Goal: Task Accomplishment & Management: Manage account settings

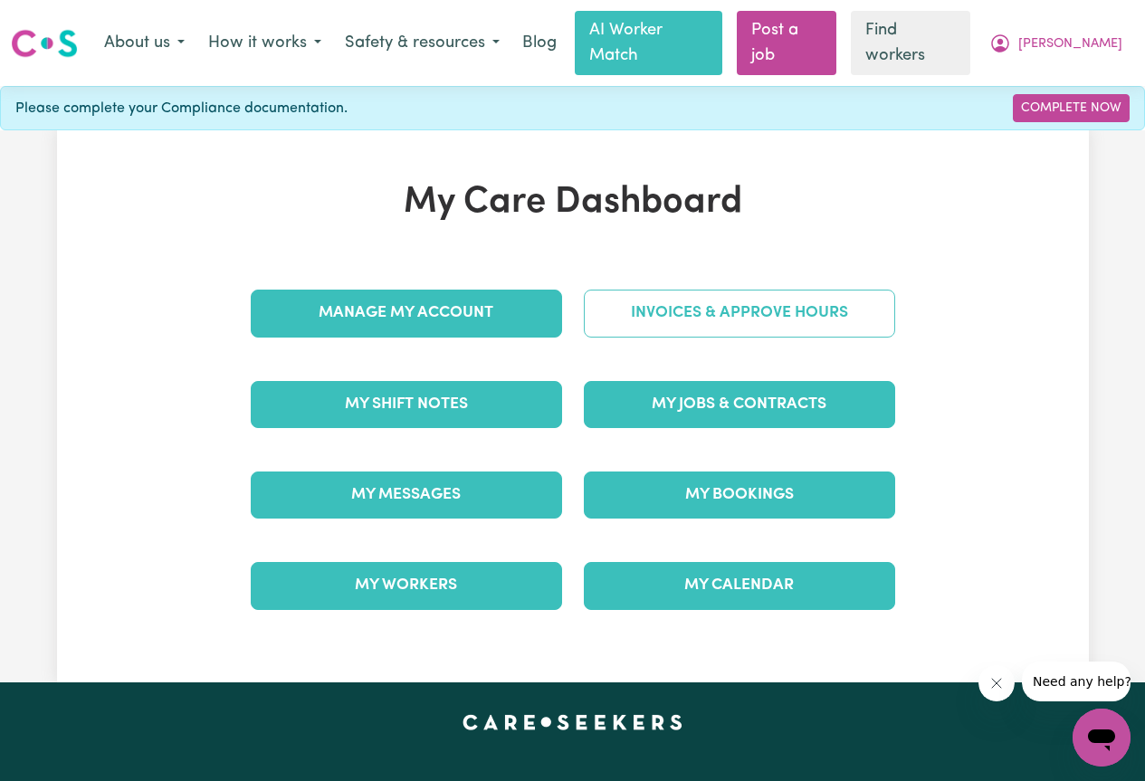
click at [811, 290] on link "Invoices & Approve Hours" at bounding box center [739, 313] width 311 height 47
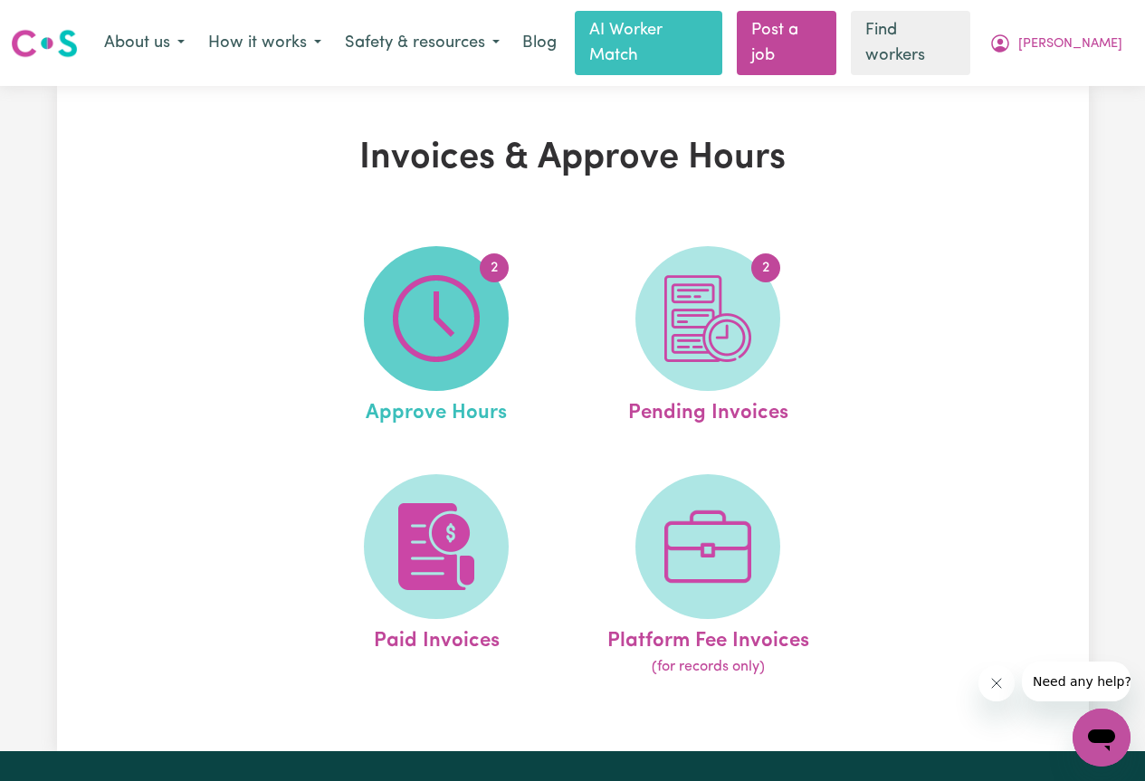
click at [436, 332] on img at bounding box center [436, 318] width 87 height 87
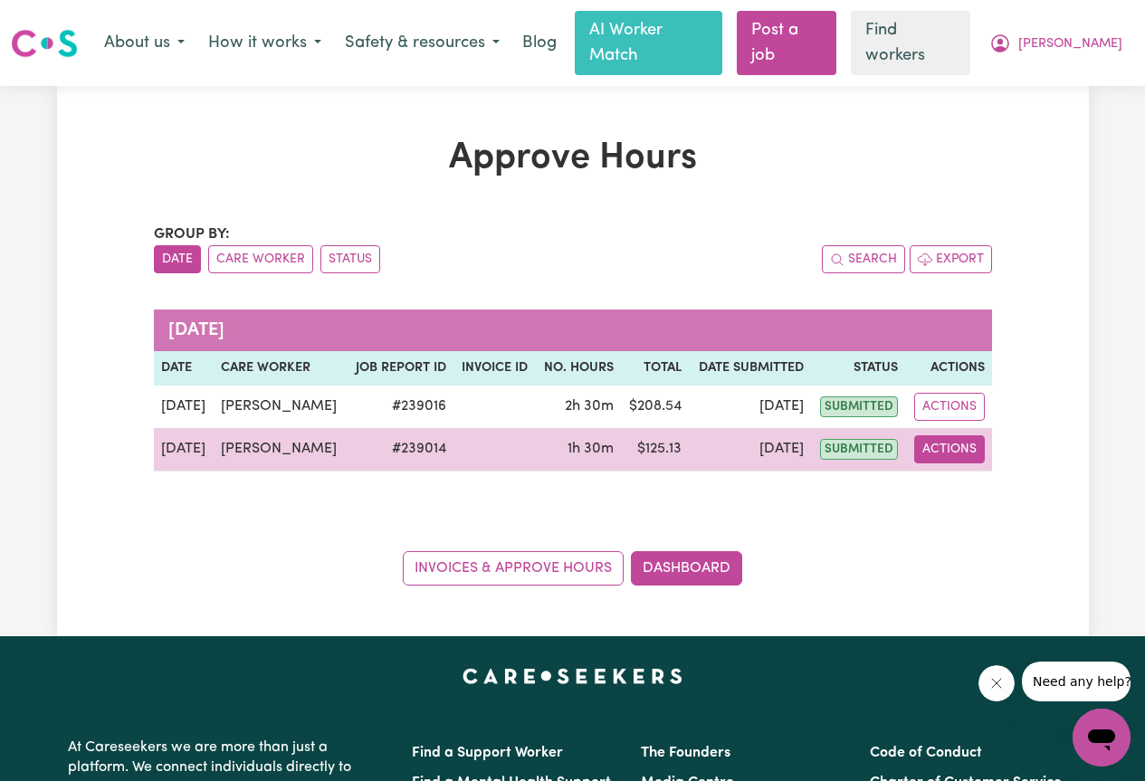
click at [956, 435] on button "Actions" at bounding box center [949, 449] width 71 height 28
click at [1004, 473] on link "View Job Report" at bounding box center [992, 491] width 155 height 36
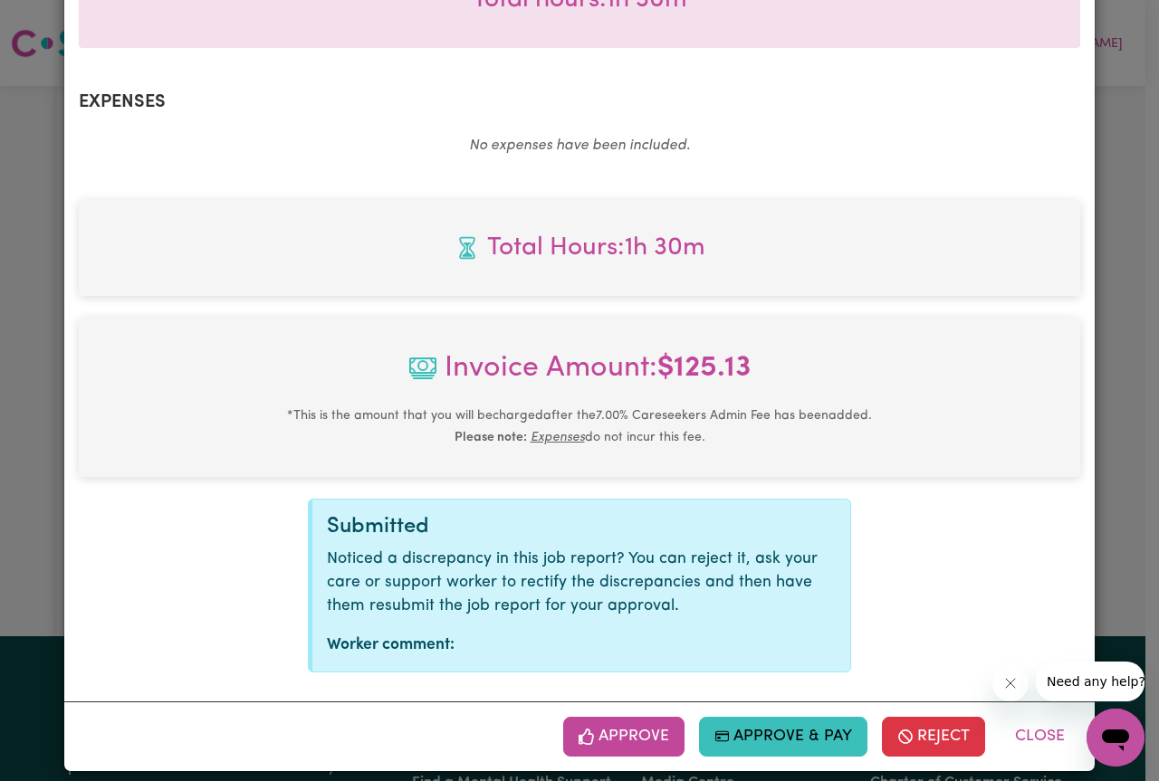
scroll to position [615, 0]
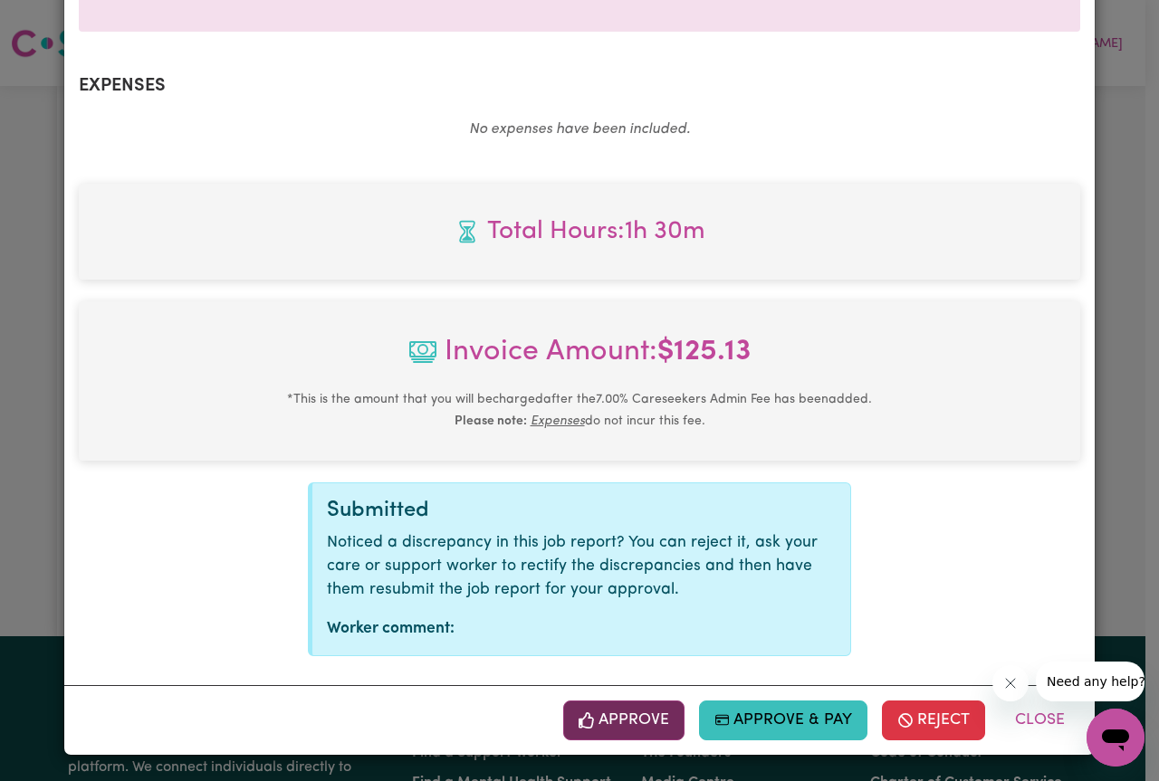
click at [641, 729] on button "Approve" at bounding box center [623, 721] width 121 height 40
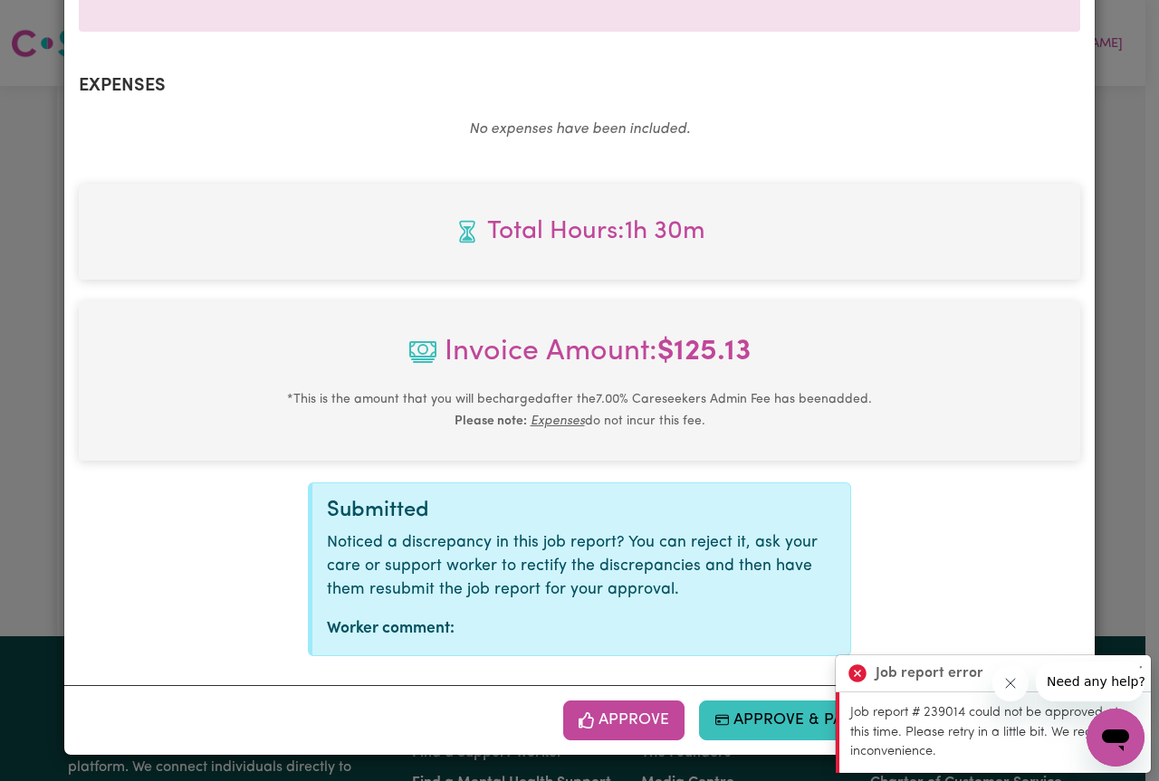
click at [984, 568] on div "Total Hours: 1h 30m Invoice Amount: $ 125.13 * This is the amount that you will…" at bounding box center [579, 420] width 1001 height 472
click at [614, 732] on button "Approve" at bounding box center [623, 721] width 121 height 40
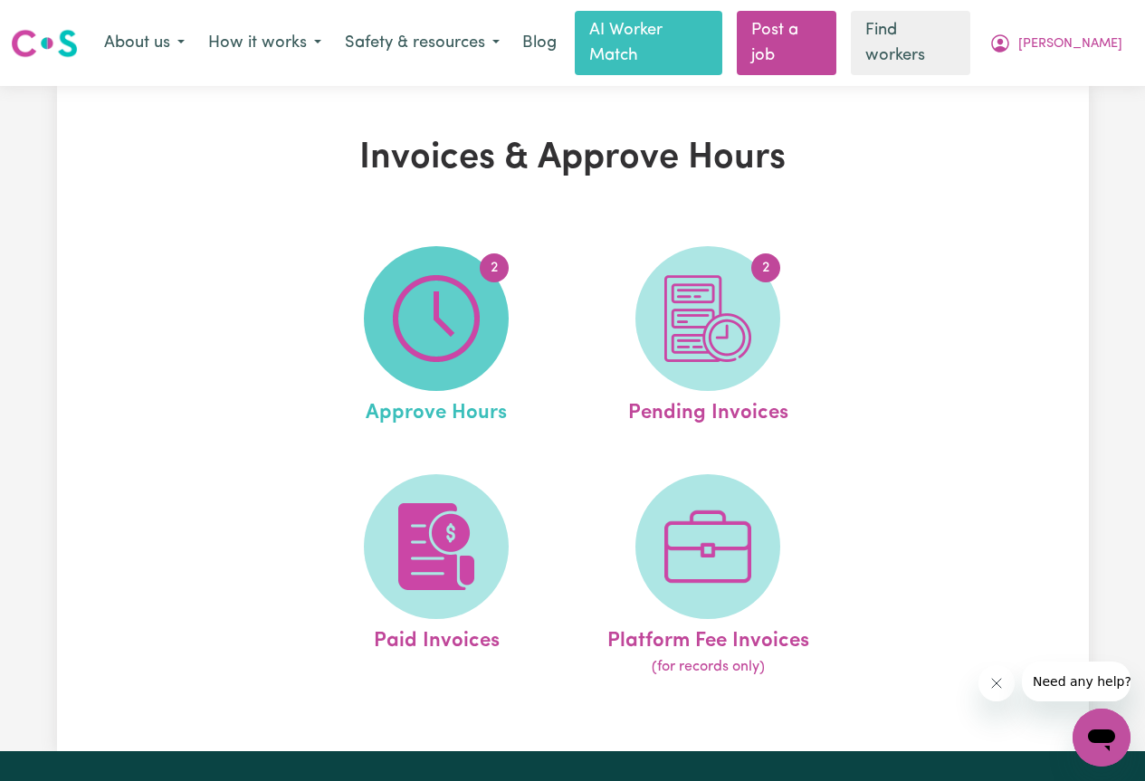
click at [428, 275] on img at bounding box center [436, 318] width 87 height 87
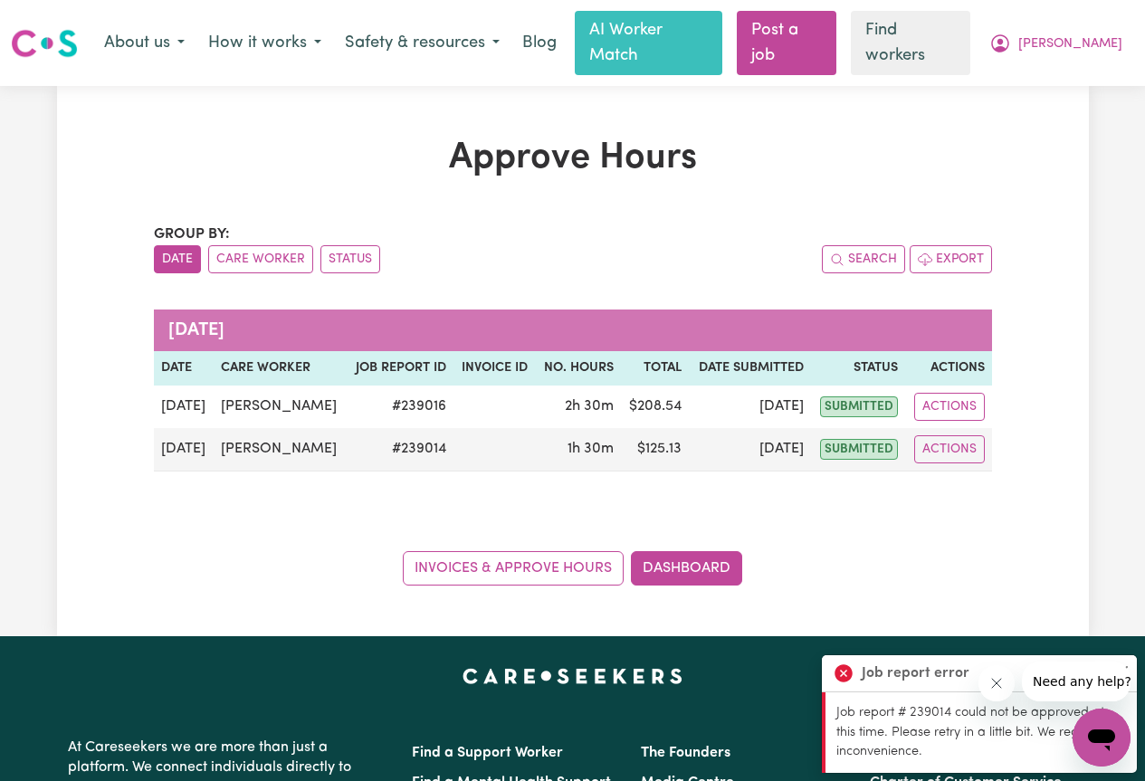
click at [1016, 519] on div "Approve Hours Group by: Date Care Worker Status Search Export [DATE] Date Care …" at bounding box center [573, 361] width 1032 height 449
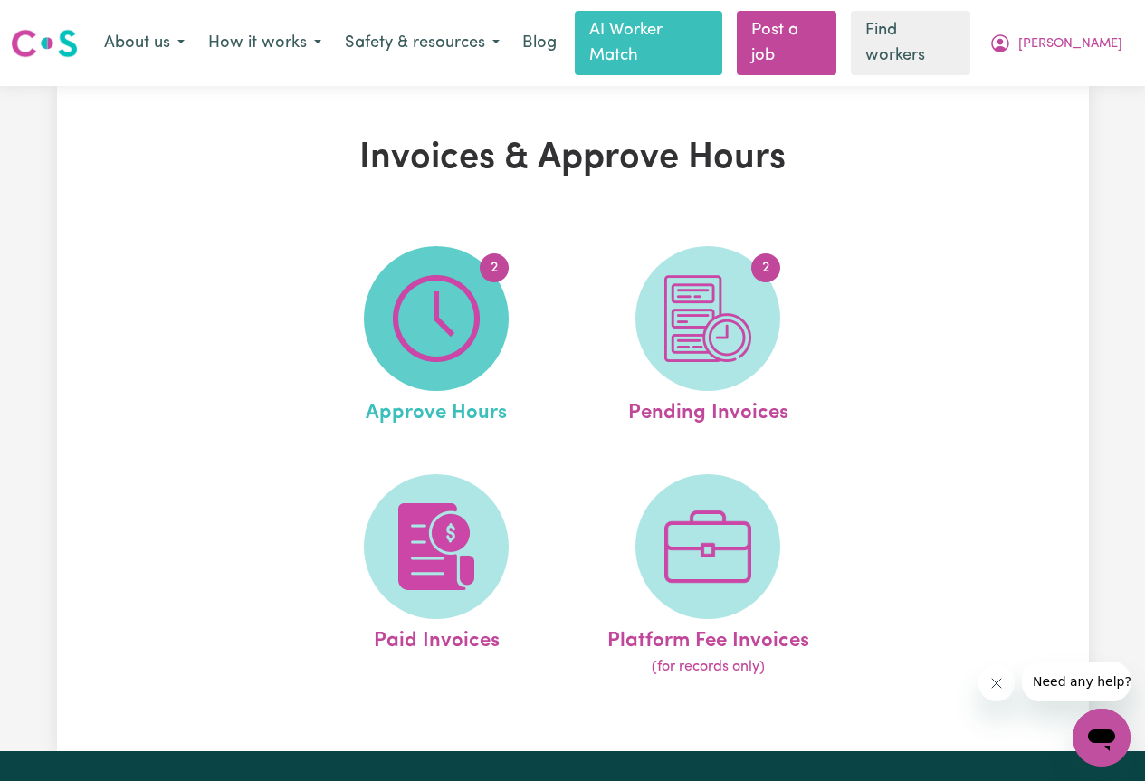
click at [416, 275] on img at bounding box center [436, 318] width 87 height 87
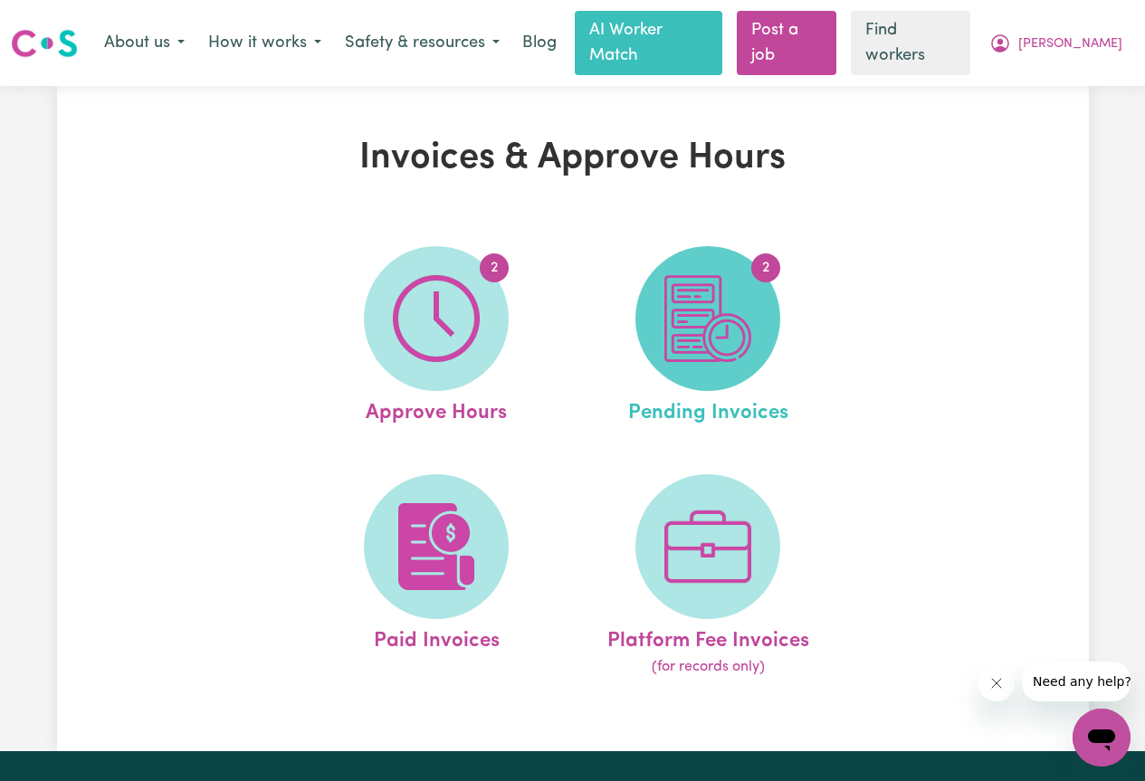
click at [740, 291] on img at bounding box center [707, 318] width 87 height 87
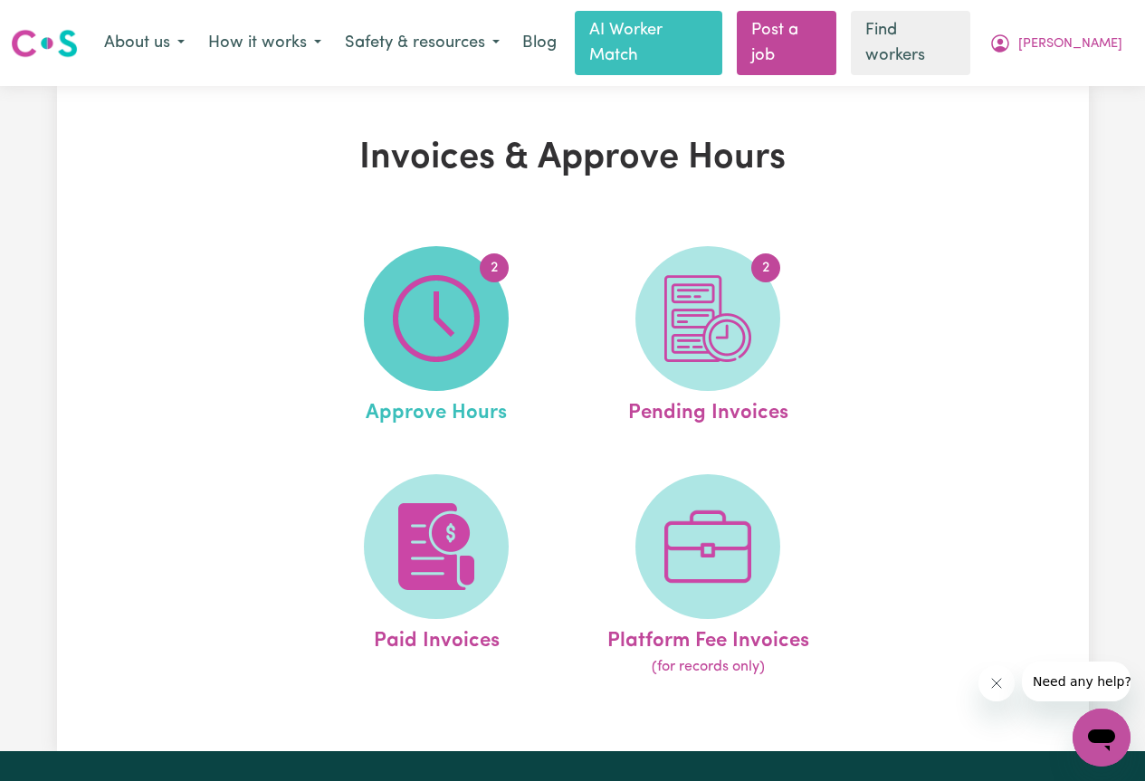
click at [415, 282] on img at bounding box center [436, 318] width 87 height 87
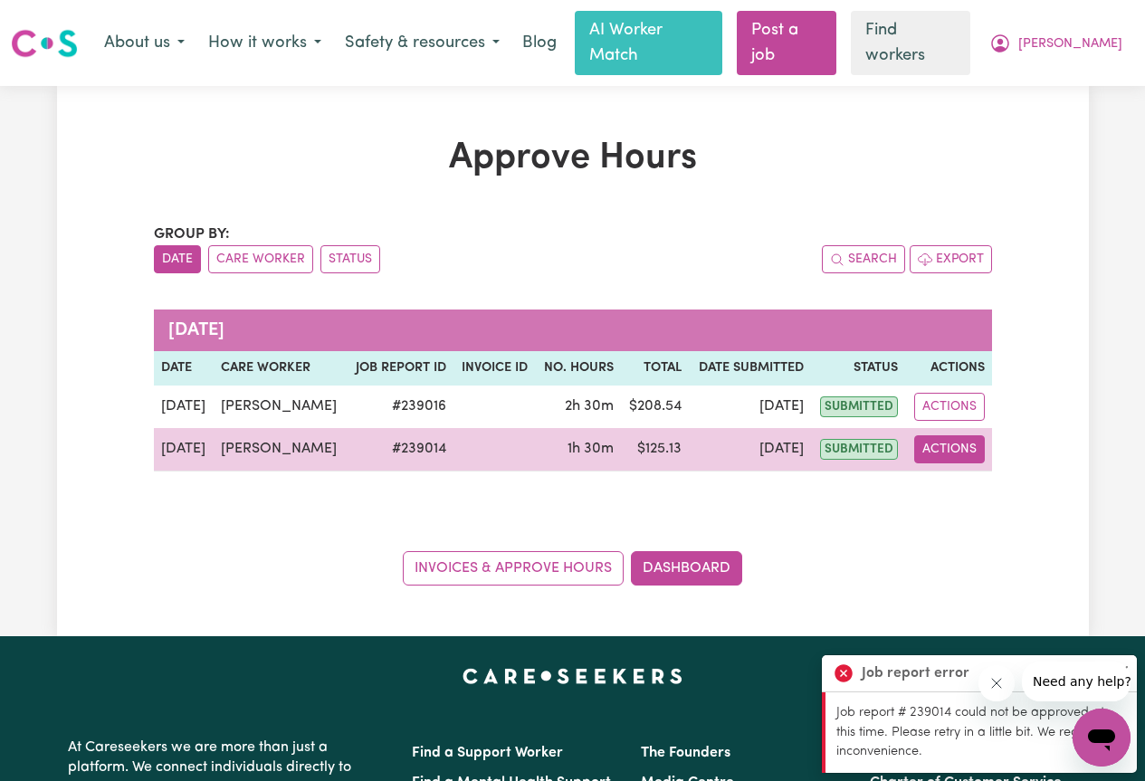
click at [950, 435] on button "Actions" at bounding box center [949, 449] width 71 height 28
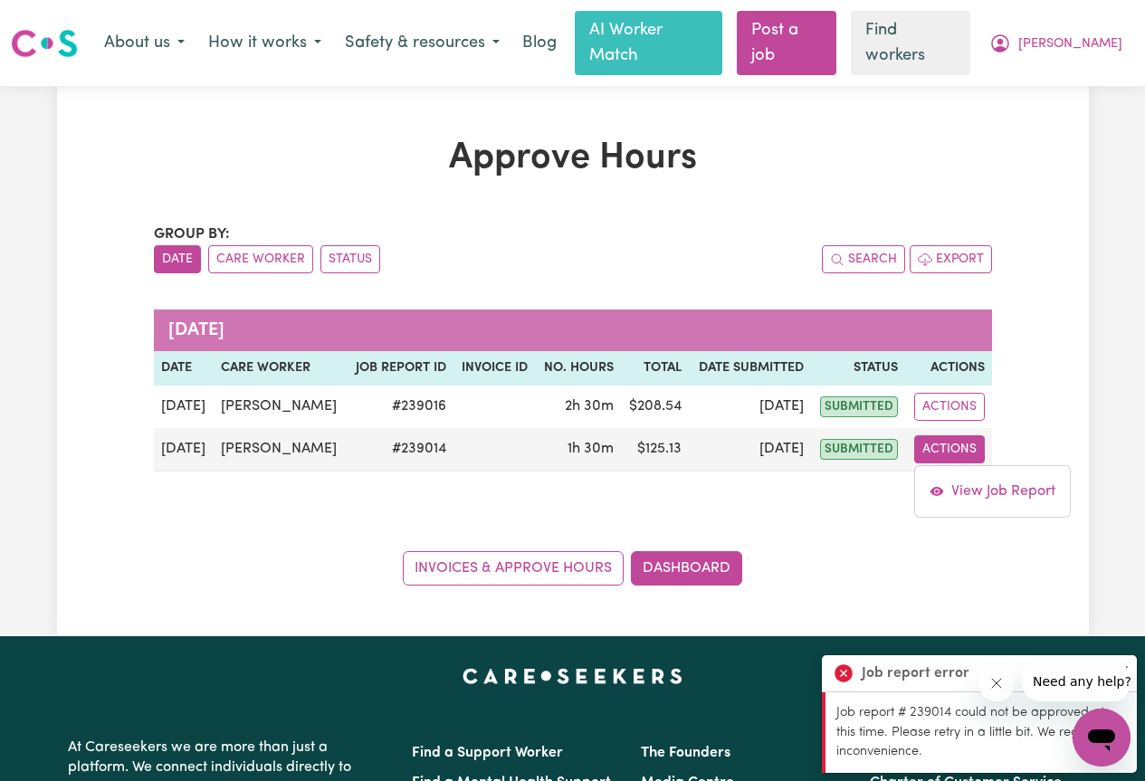
click at [1023, 522] on div "Approve Hours Group by: Date Care Worker Status Search Export [DATE] Date Care …" at bounding box center [573, 361] width 1032 height 449
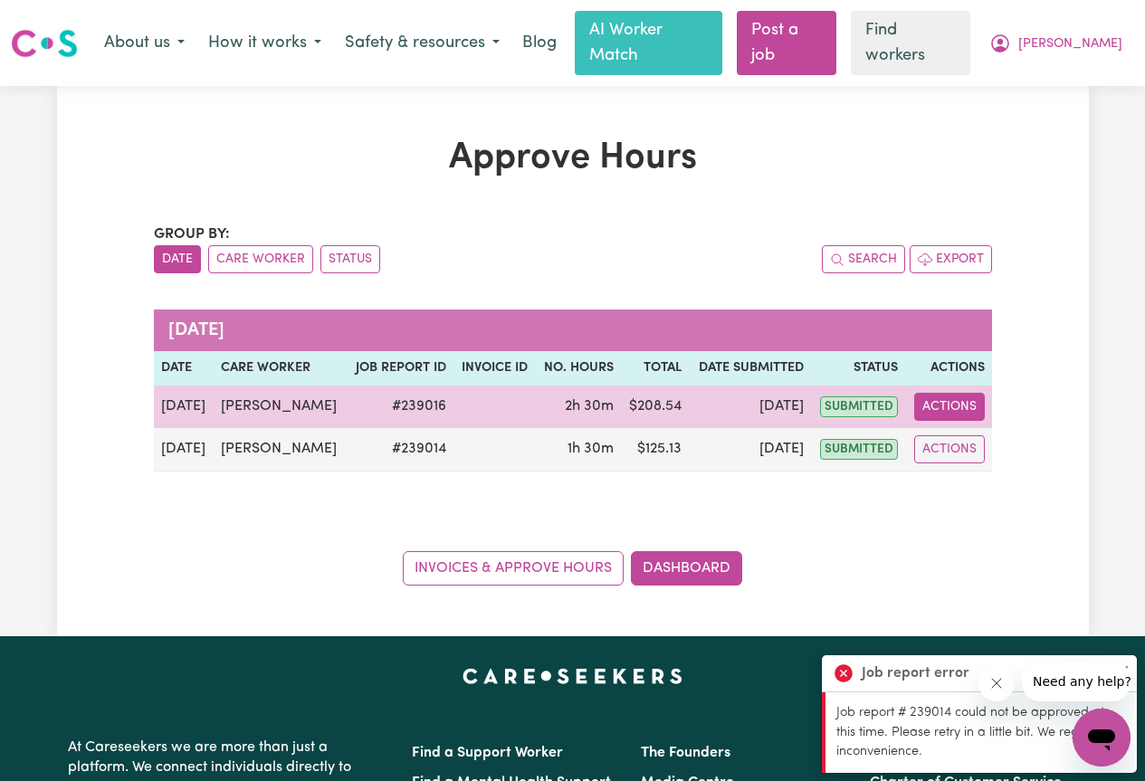
click at [960, 393] on button "Actions" at bounding box center [949, 407] width 71 height 28
click at [979, 431] on link "View Job Report" at bounding box center [992, 449] width 155 height 36
select select "pm"
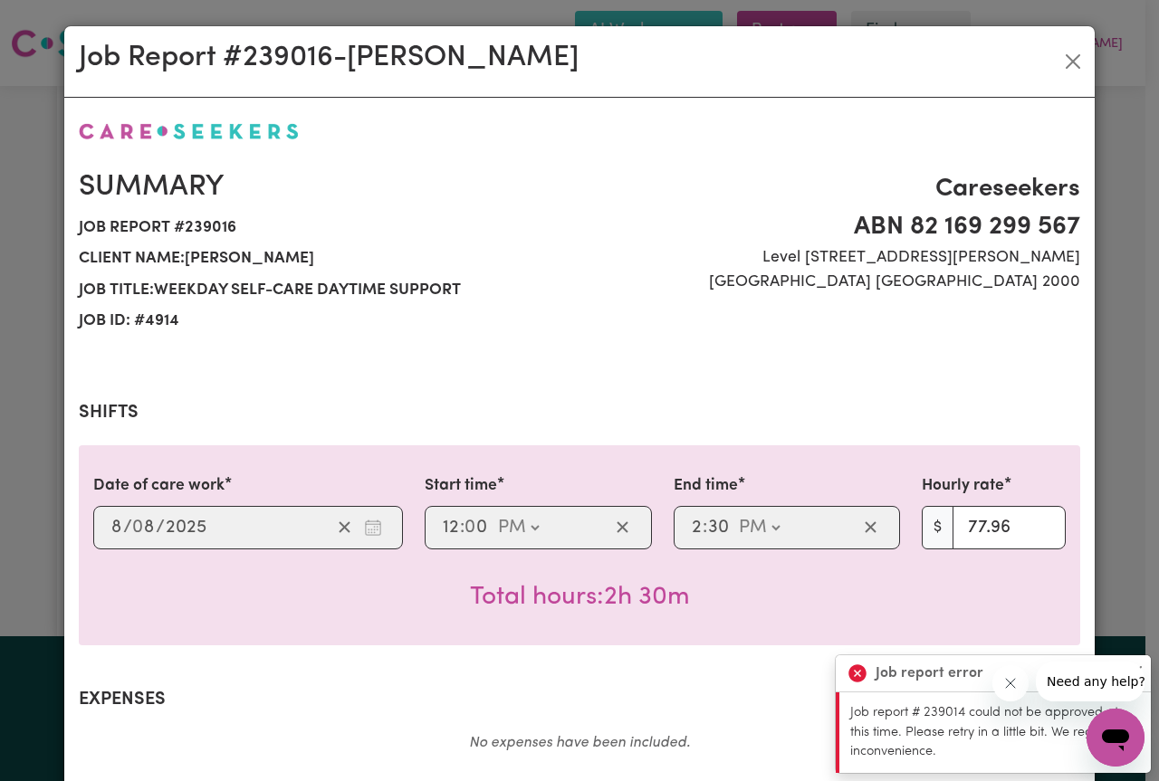
click at [1012, 682] on icon "Close message from company" at bounding box center [1010, 683] width 9 height 9
click at [1134, 666] on button "Close" at bounding box center [1134, 674] width 22 height 22
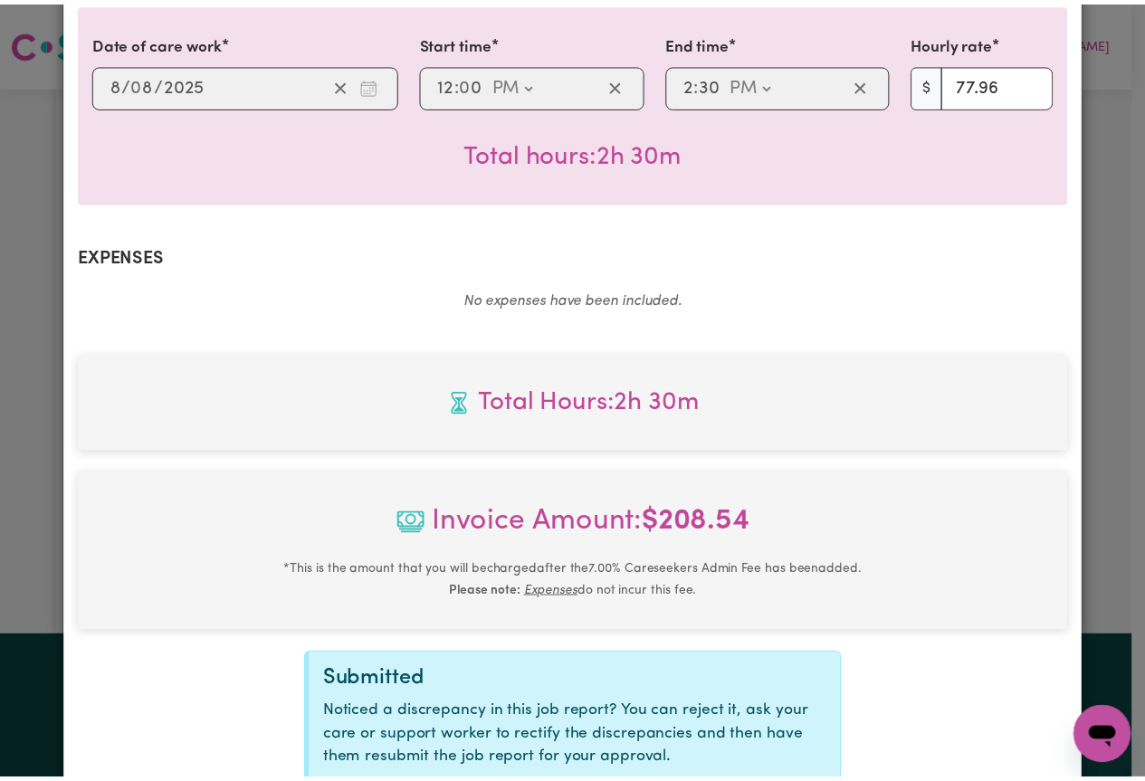
scroll to position [615, 0]
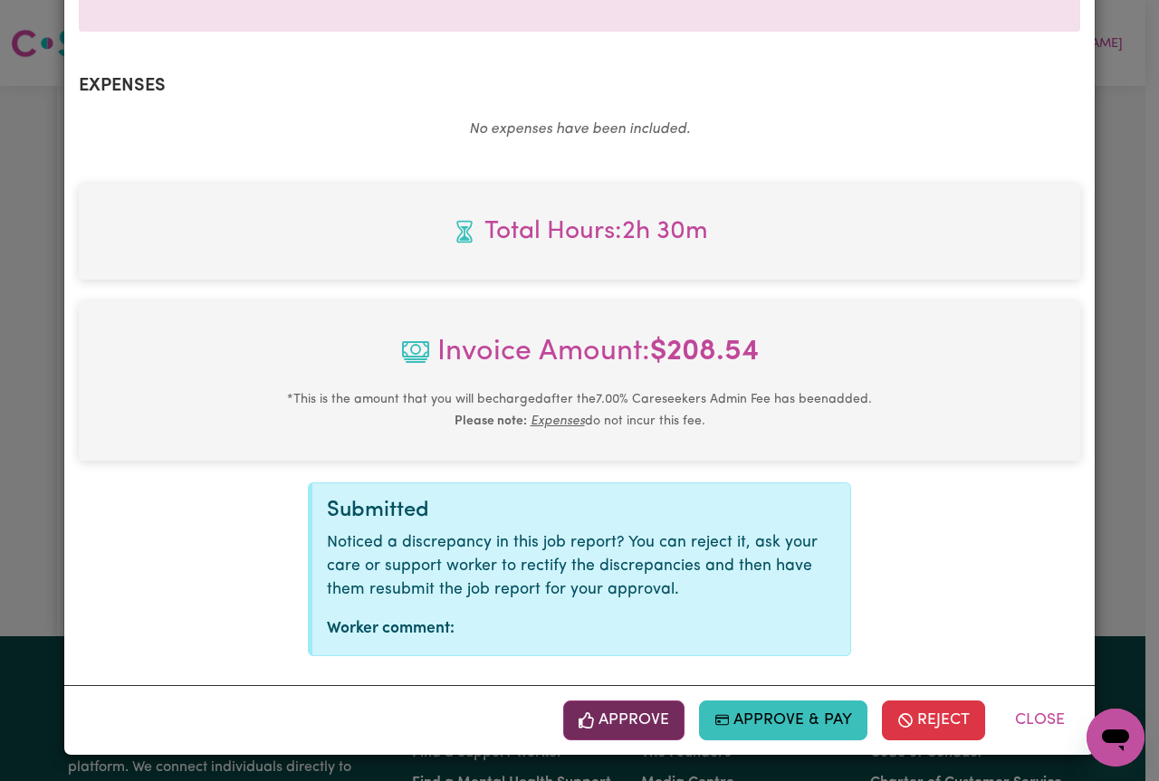
click at [627, 719] on button "Approve" at bounding box center [623, 721] width 121 height 40
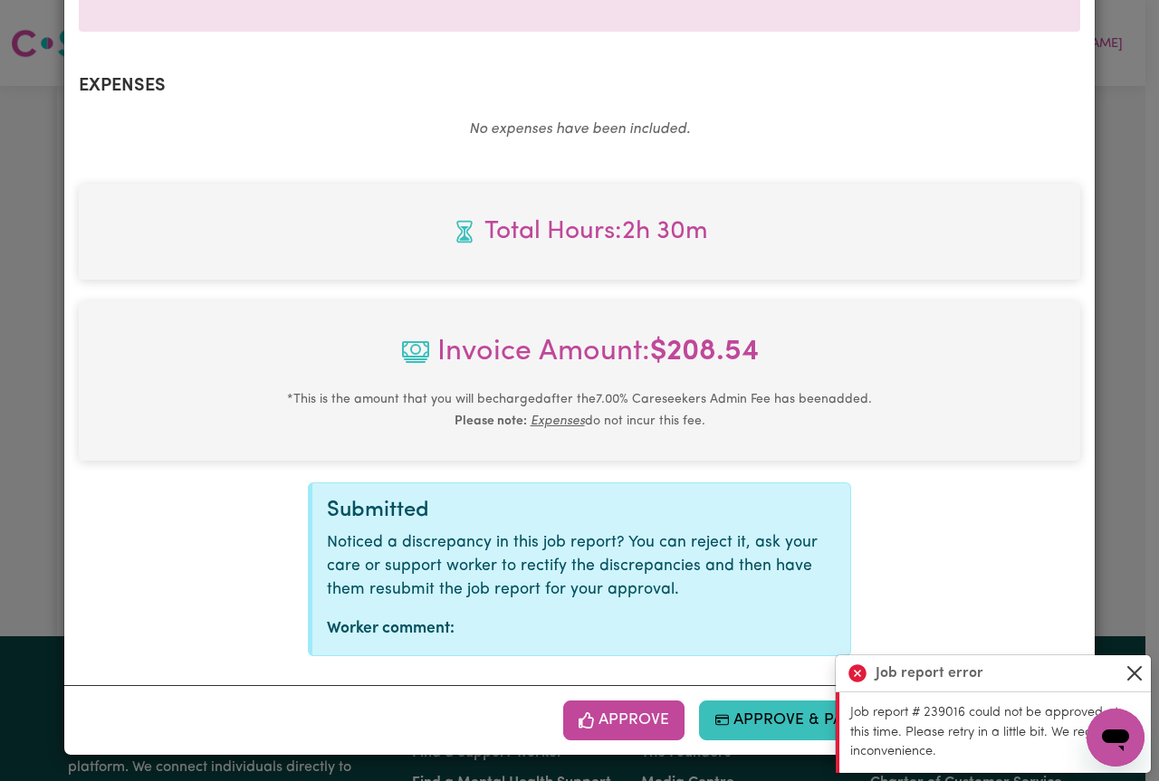
click at [1134, 673] on button "Close" at bounding box center [1134, 674] width 22 height 22
